Goal: Information Seeking & Learning: Learn about a topic

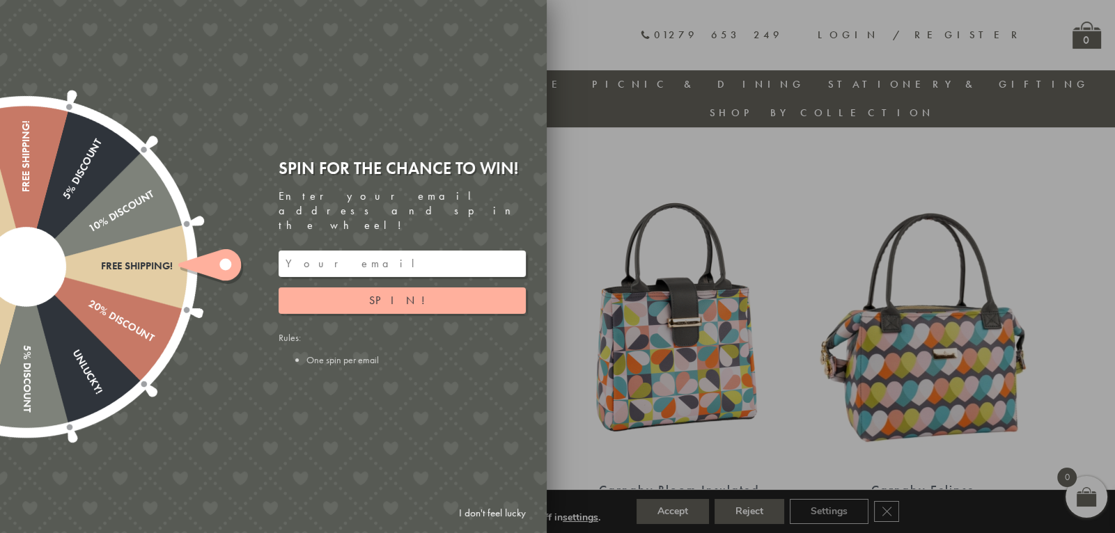
scroll to position [462, 0]
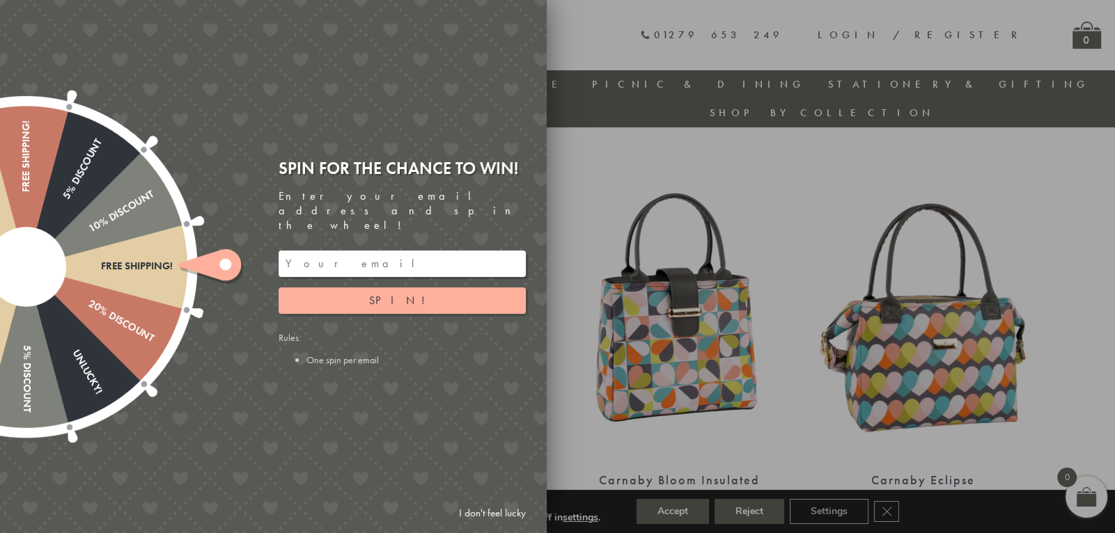
click at [474, 510] on link "I don't feel lucky" at bounding box center [492, 514] width 81 height 26
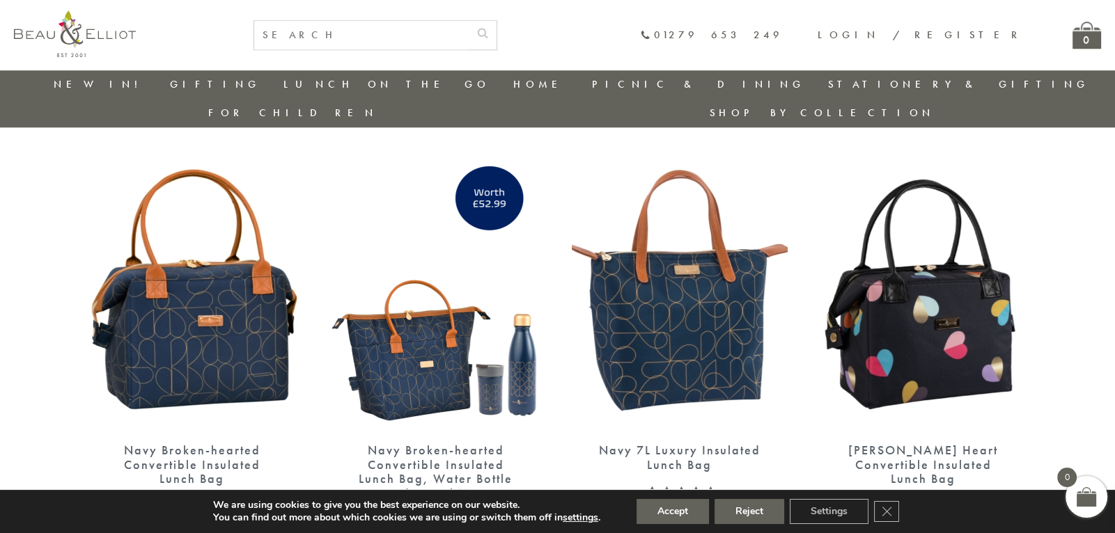
scroll to position [1826, 0]
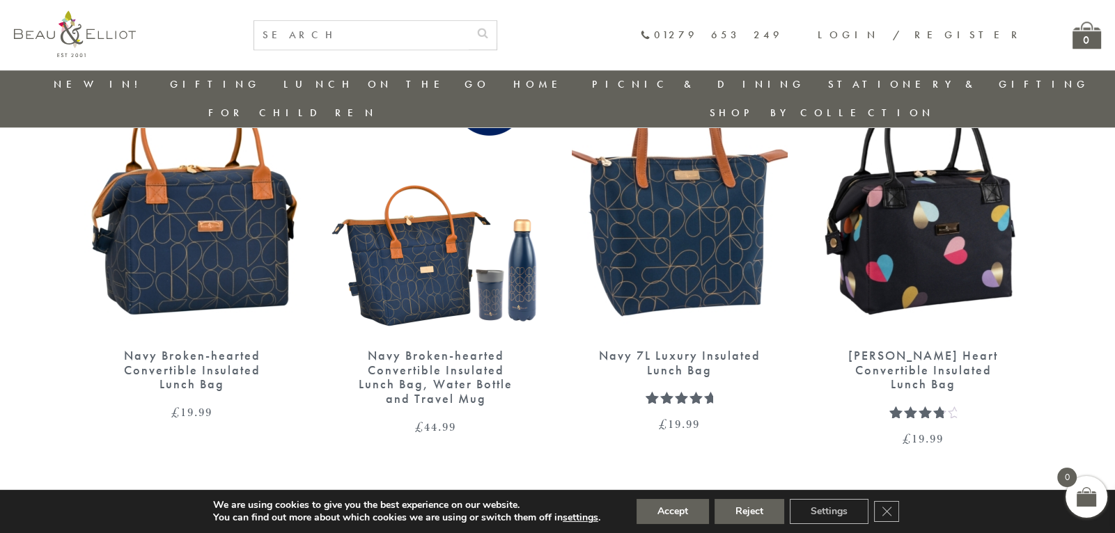
click at [234, 219] on img at bounding box center [192, 195] width 216 height 278
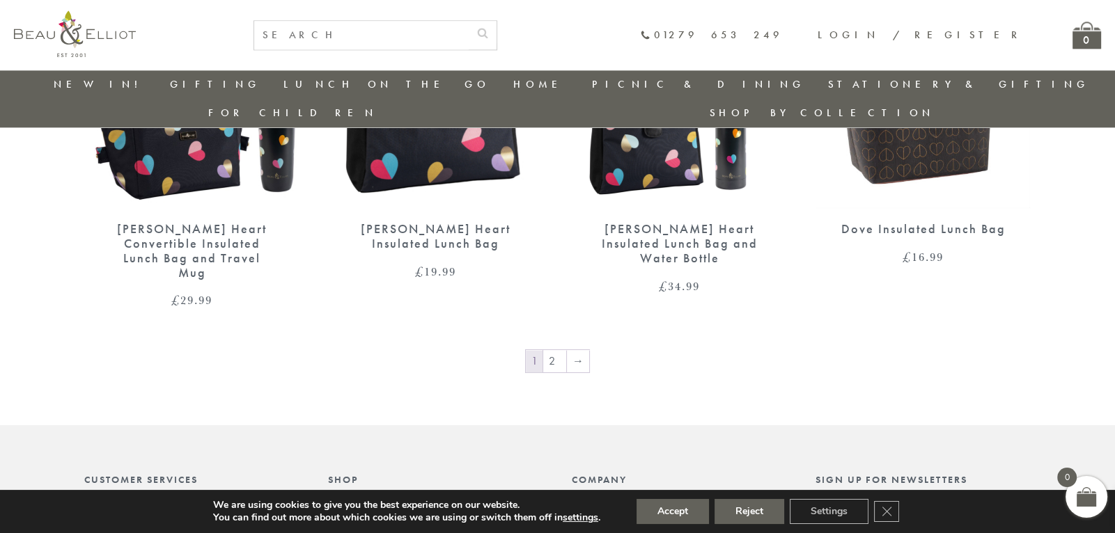
scroll to position [2411, 0]
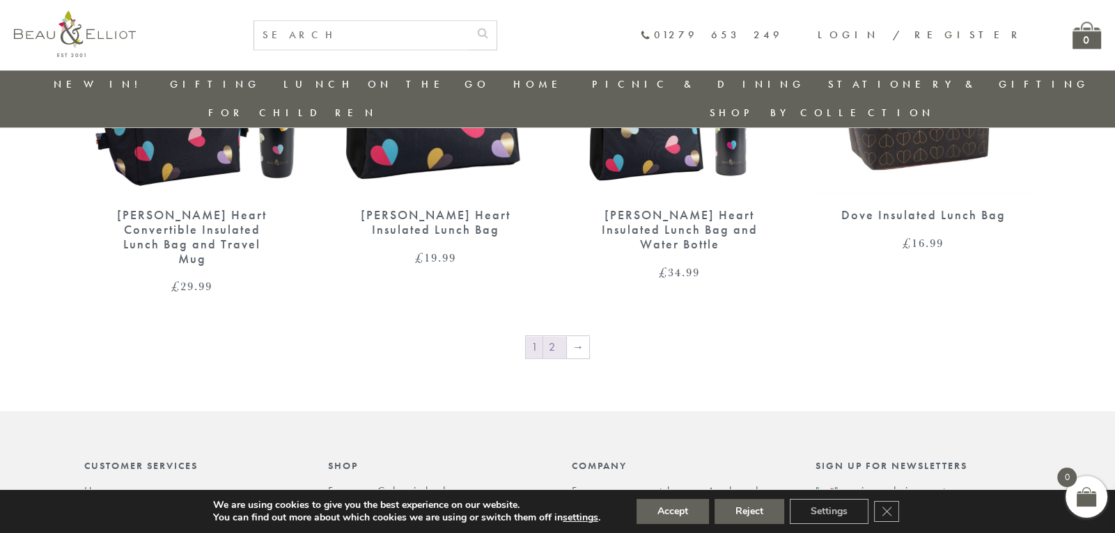
click at [554, 336] on link "2" at bounding box center [554, 347] width 23 height 22
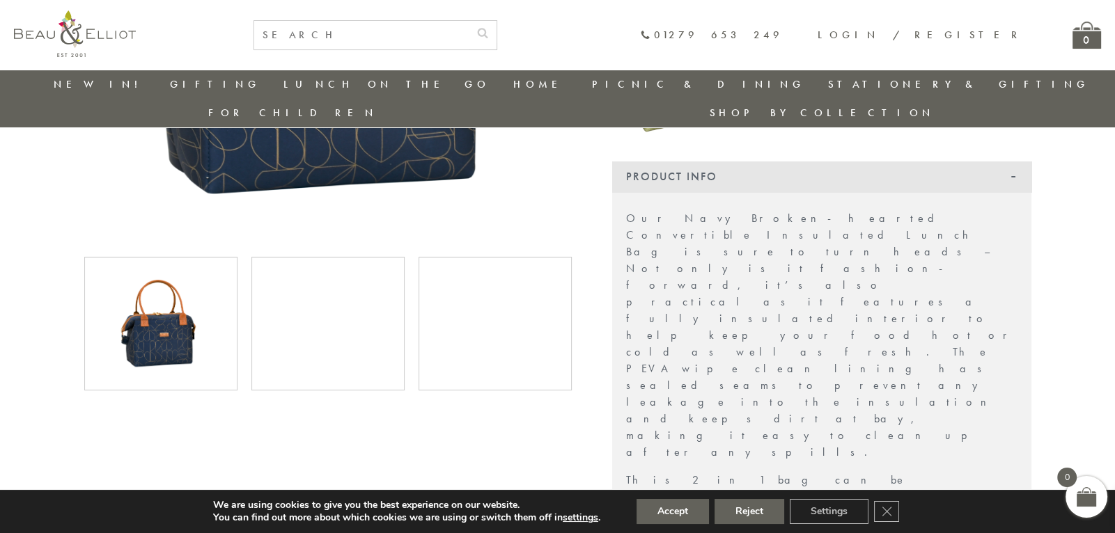
scroll to position [430, 0]
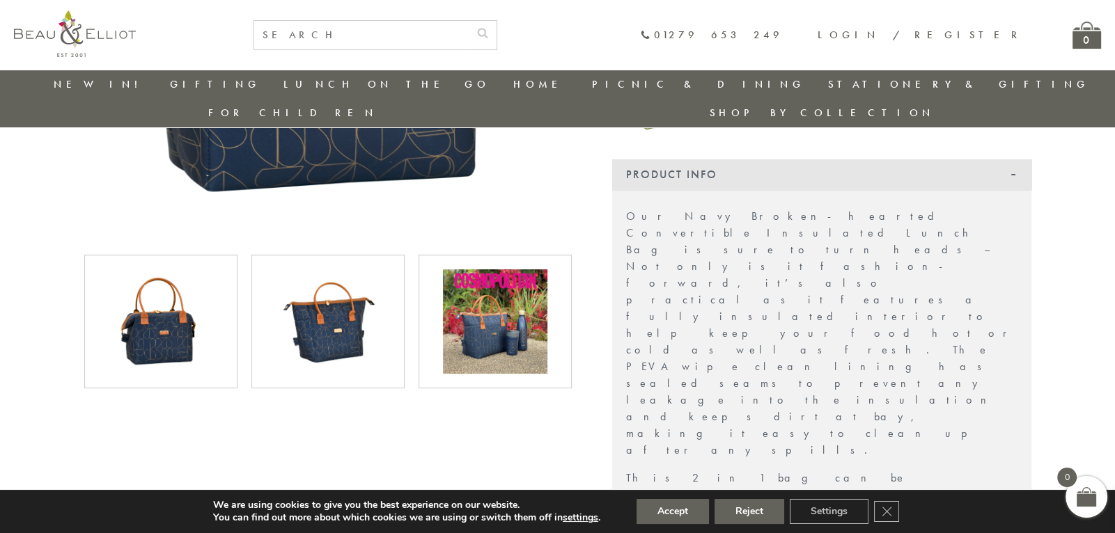
click at [375, 309] on img at bounding box center [328, 321] width 104 height 104
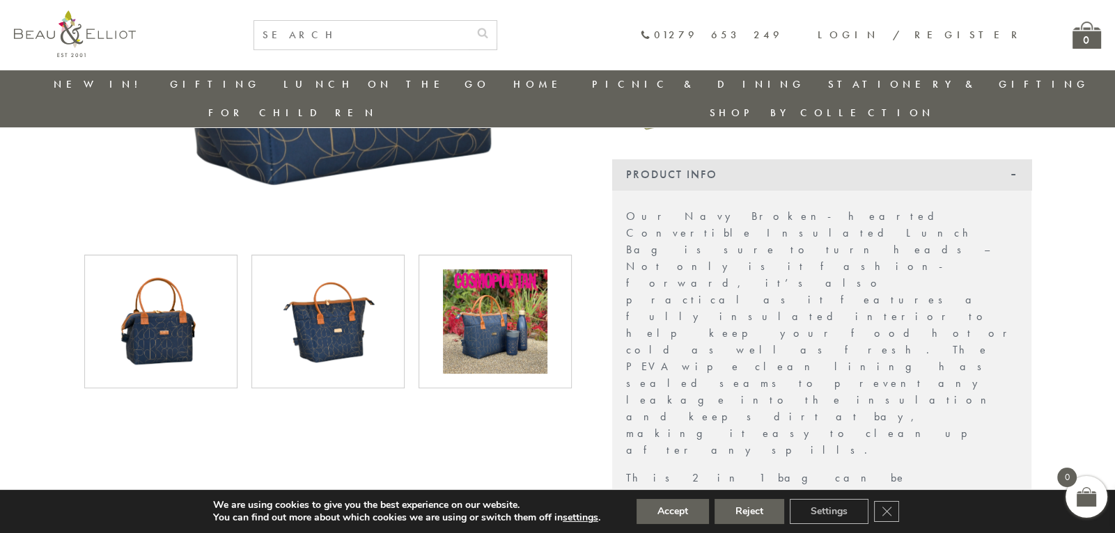
click at [515, 330] on img at bounding box center [495, 321] width 104 height 104
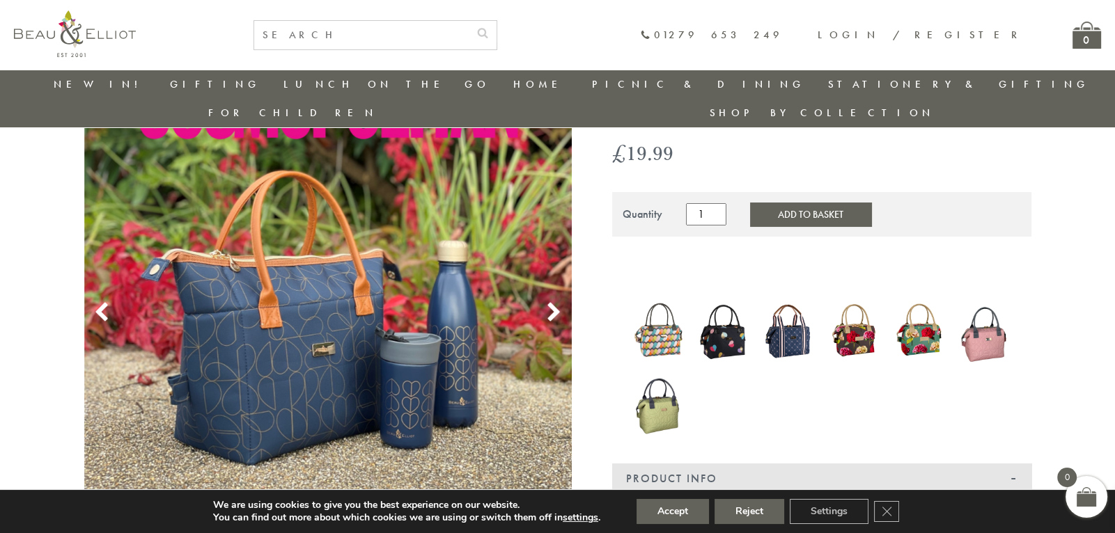
scroll to position [123, 0]
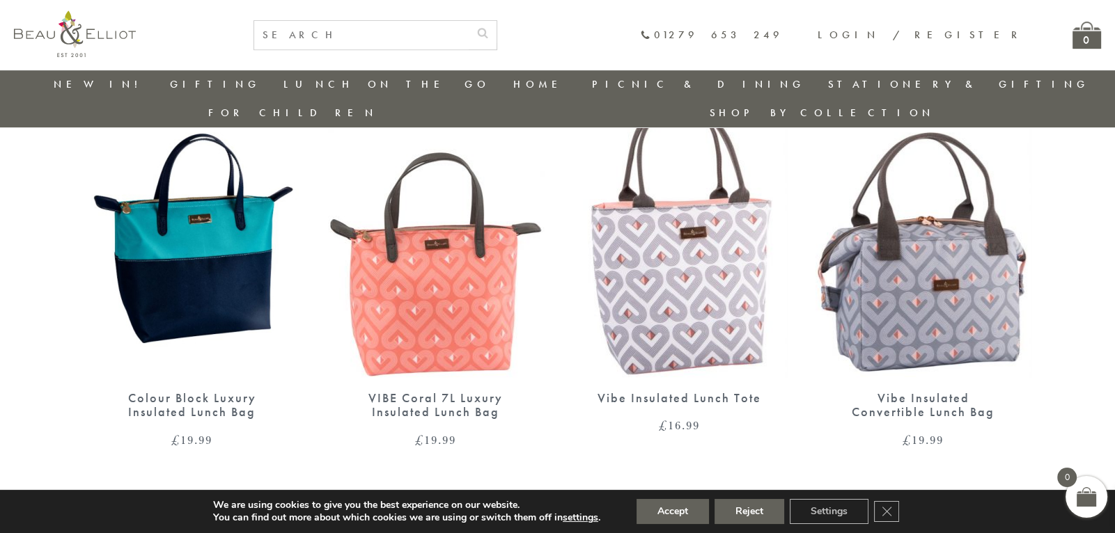
scroll to position [963, 0]
